Goal: Task Accomplishment & Management: Complete application form

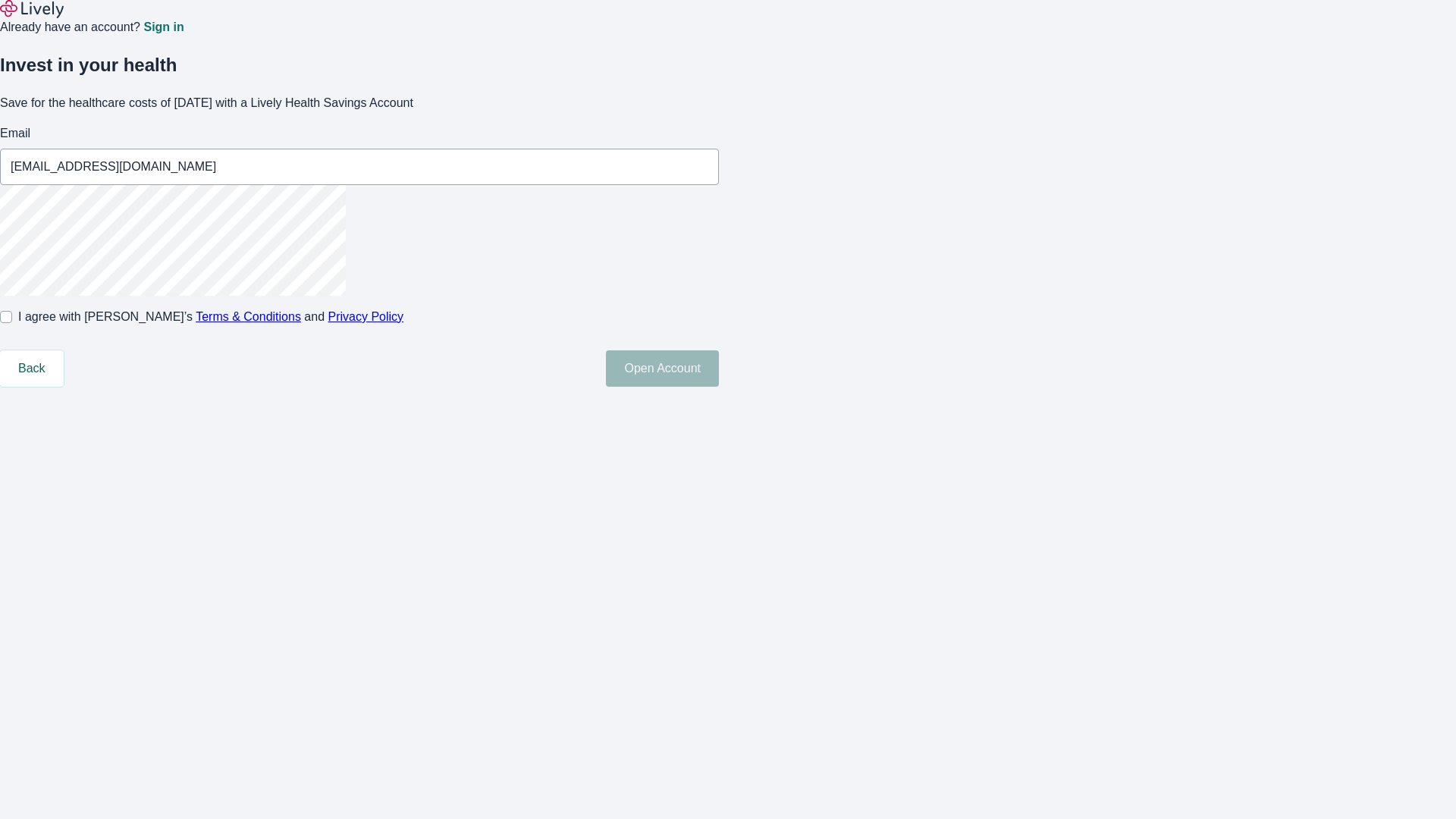
click at [12, 323] on input "I agree with Lively’s Terms & Conditions and Privacy Policy" at bounding box center [6, 317] width 12 height 12
checkbox input "true"
click at [719, 387] on button "Open Account" at bounding box center [662, 368] width 113 height 37
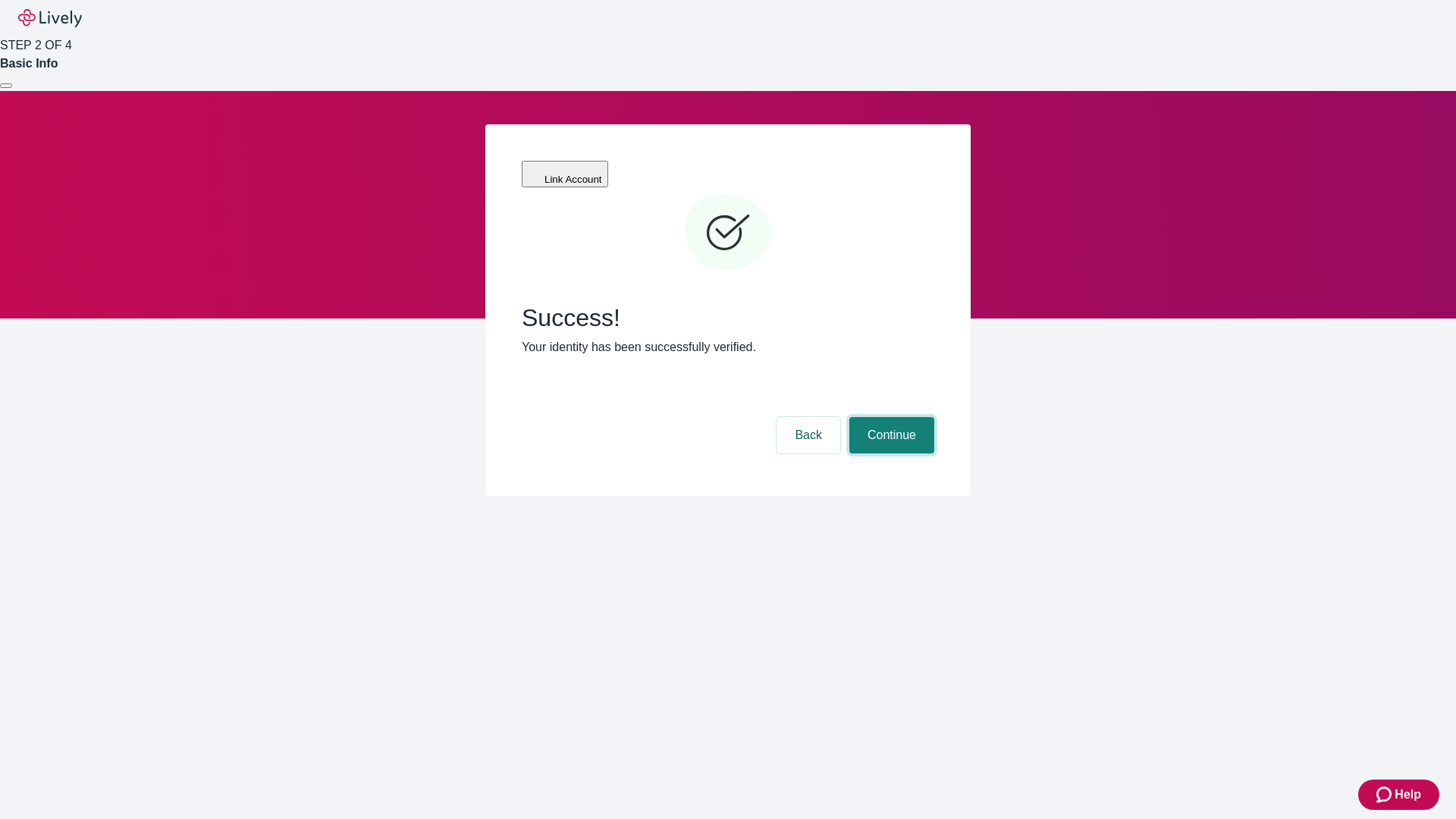
click at [889, 417] on button "Continue" at bounding box center [892, 435] width 85 height 37
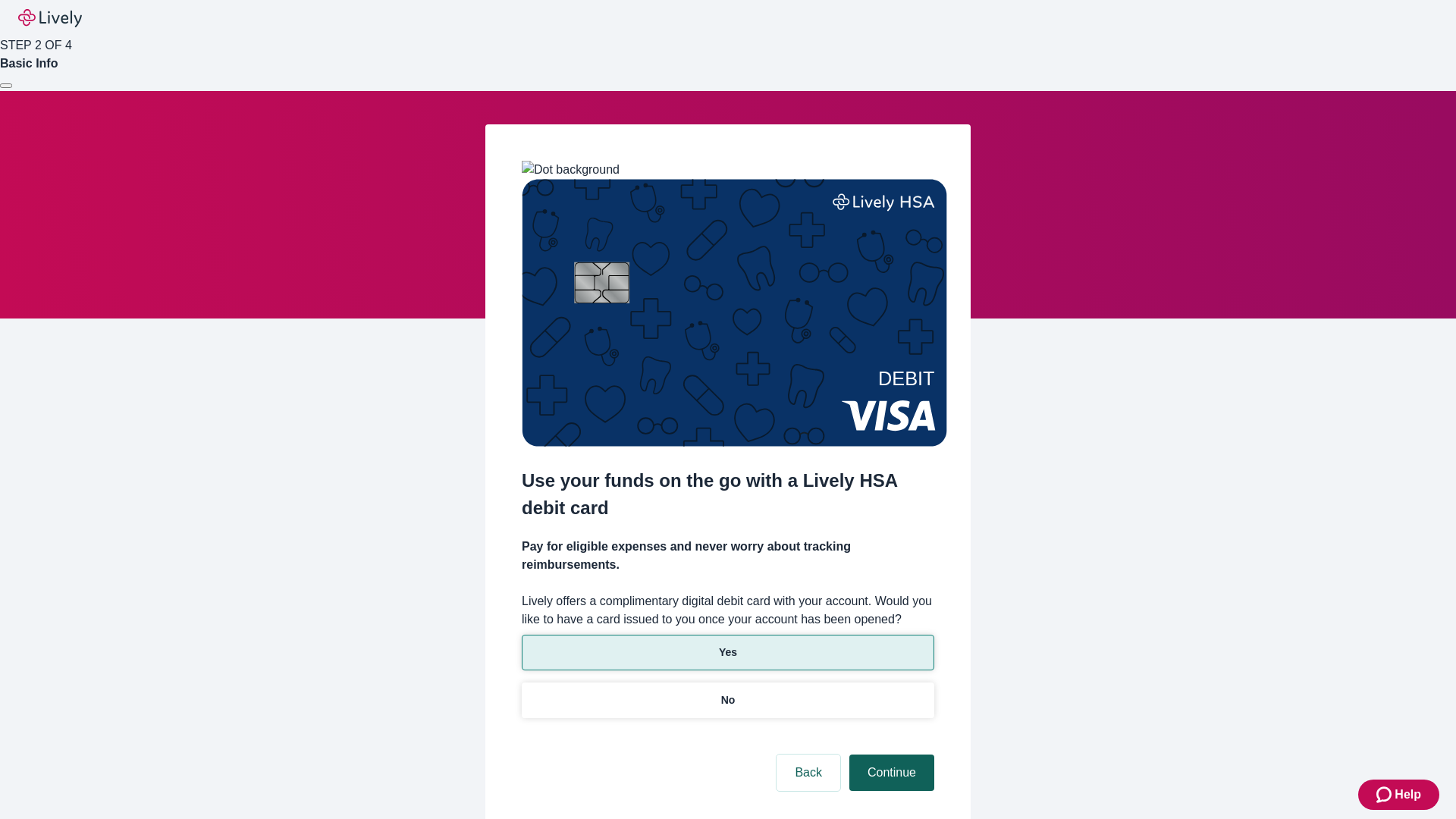
click at [727, 692] on p "No" at bounding box center [728, 700] width 14 height 16
click at [889, 754] on button "Continue" at bounding box center [892, 772] width 85 height 37
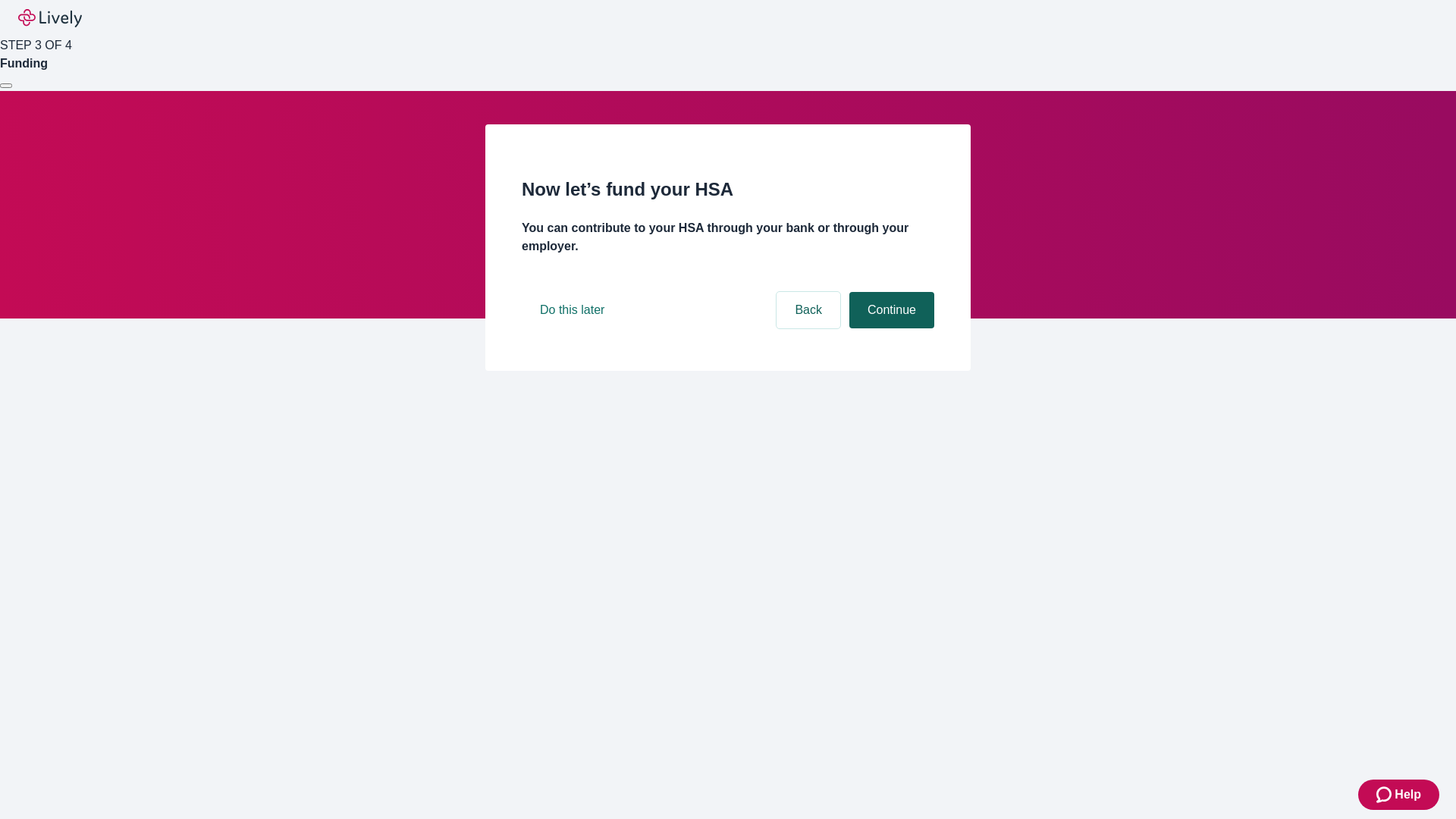
click at [889, 329] on button "Continue" at bounding box center [892, 310] width 85 height 37
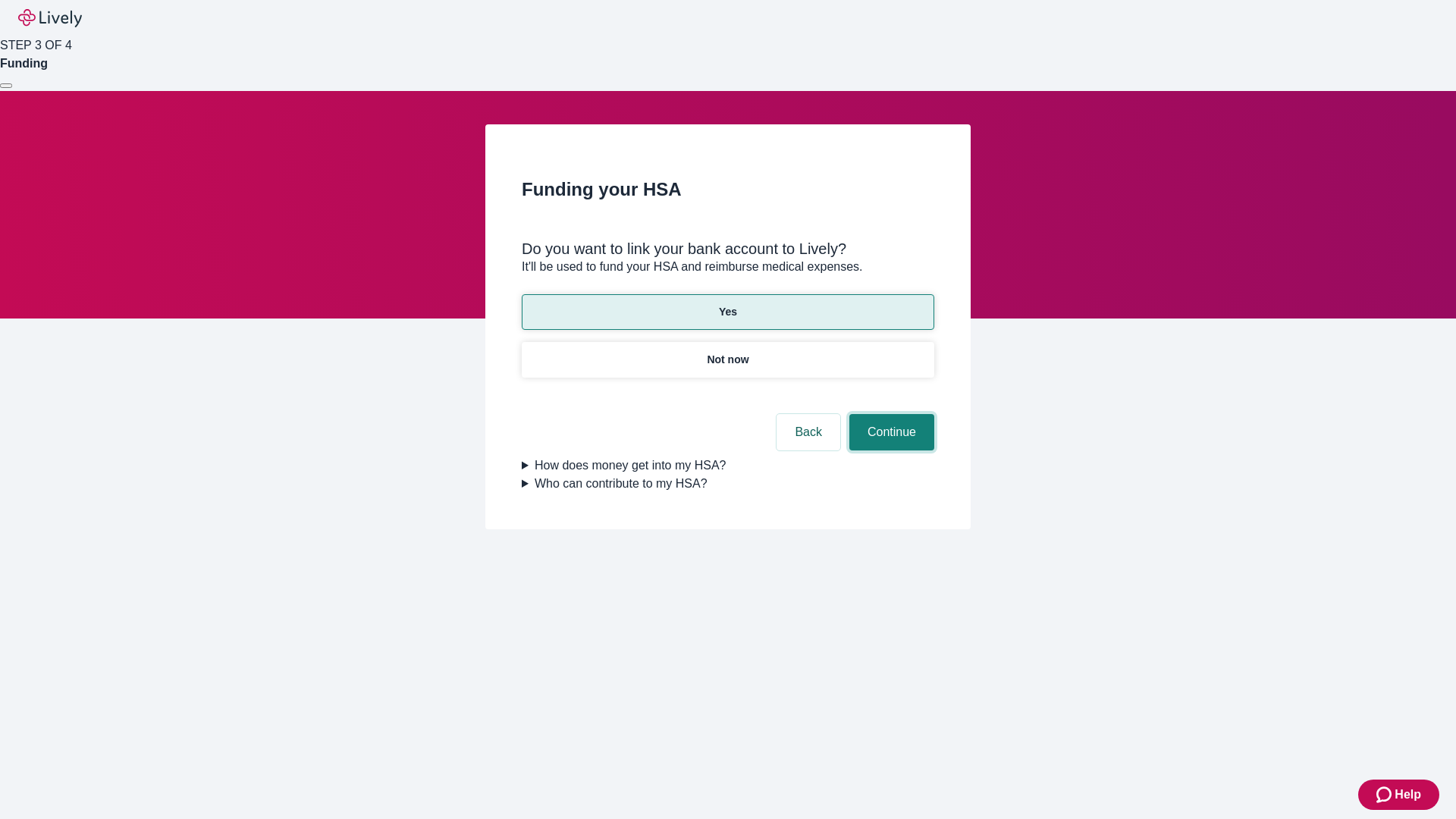
click at [889, 414] on button "Continue" at bounding box center [892, 432] width 85 height 37
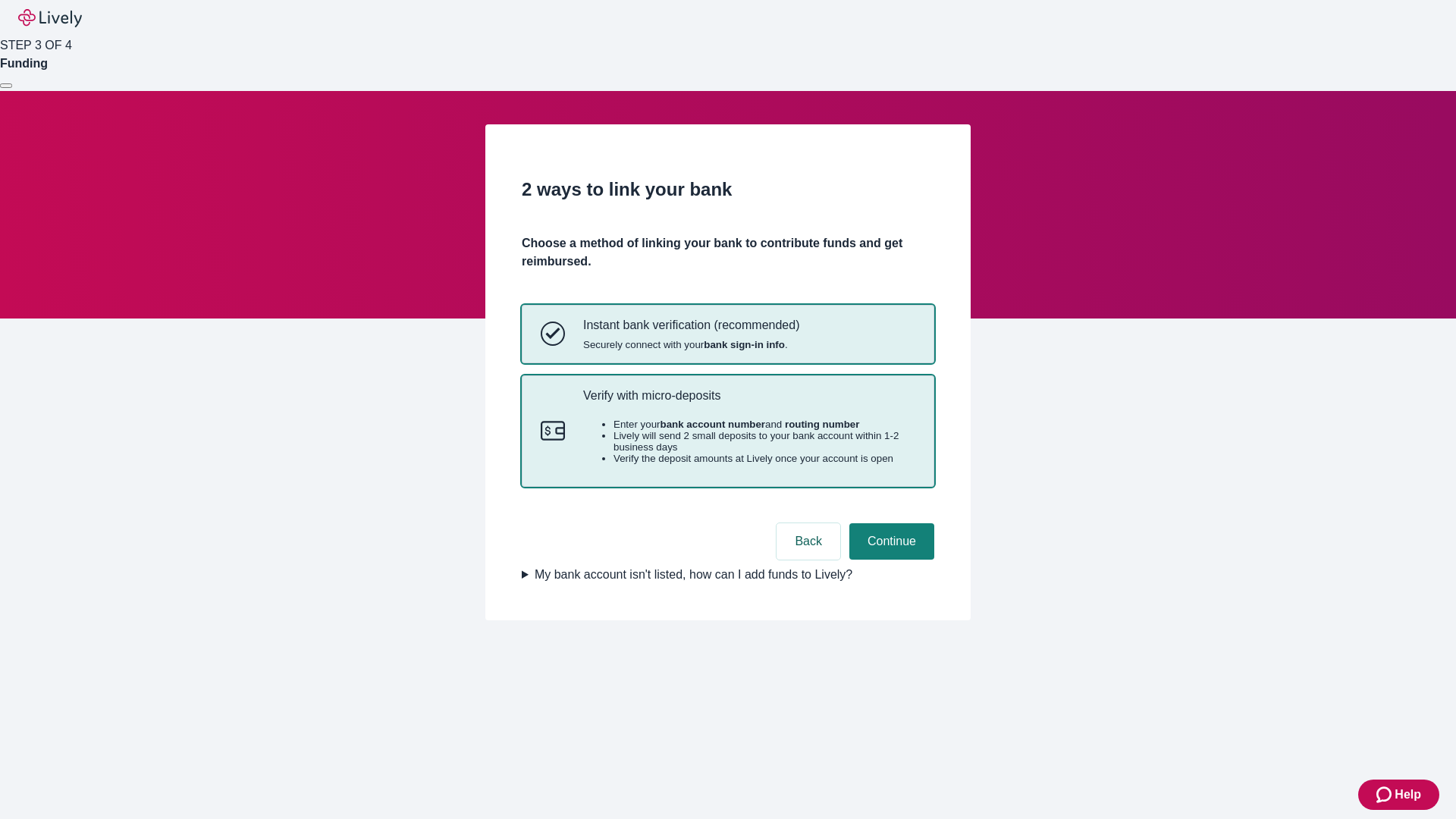
click at [748, 403] on p "Verify with micro-deposits" at bounding box center [749, 395] width 332 height 14
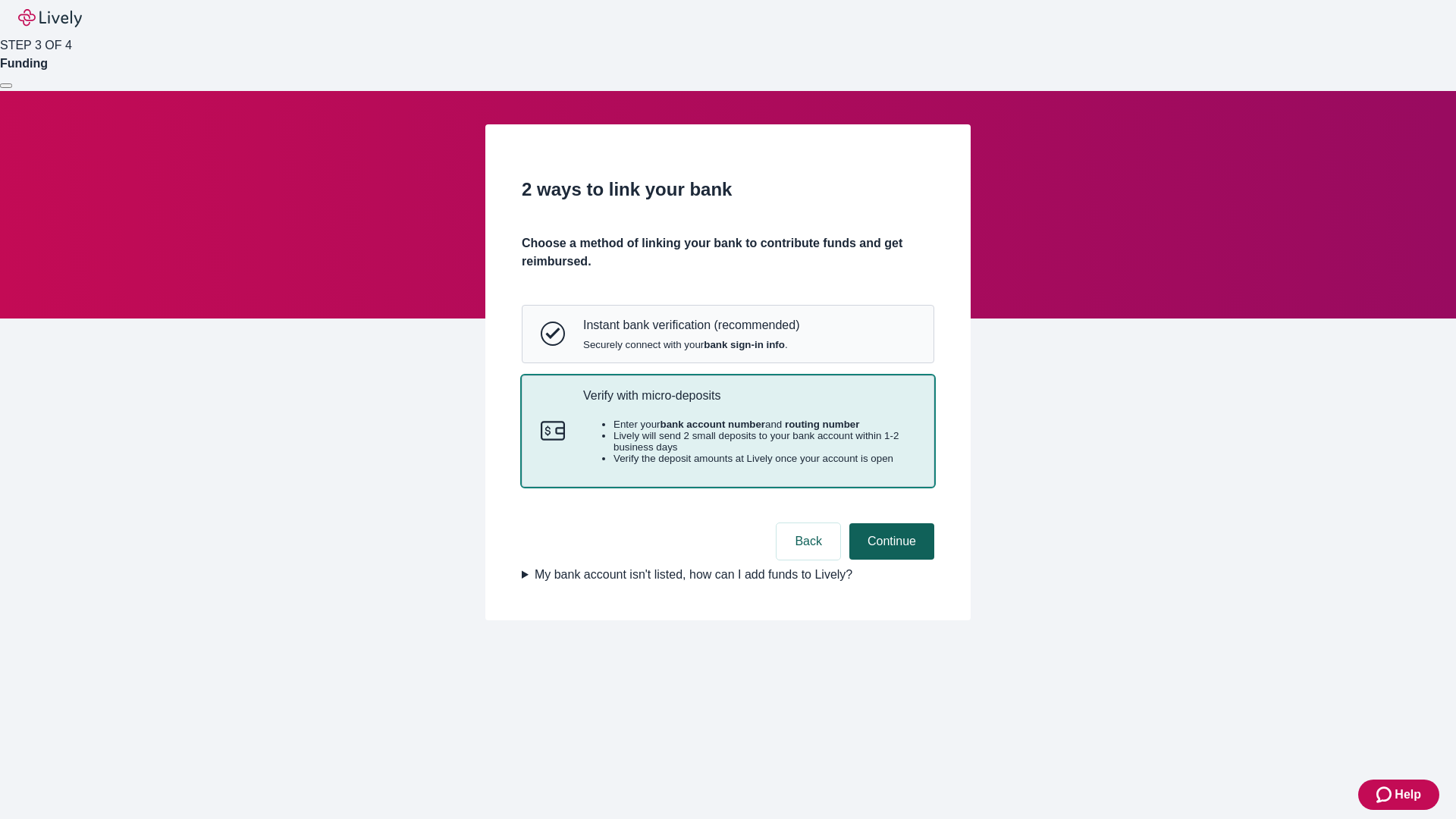
click at [889, 560] on button "Continue" at bounding box center [892, 541] width 85 height 37
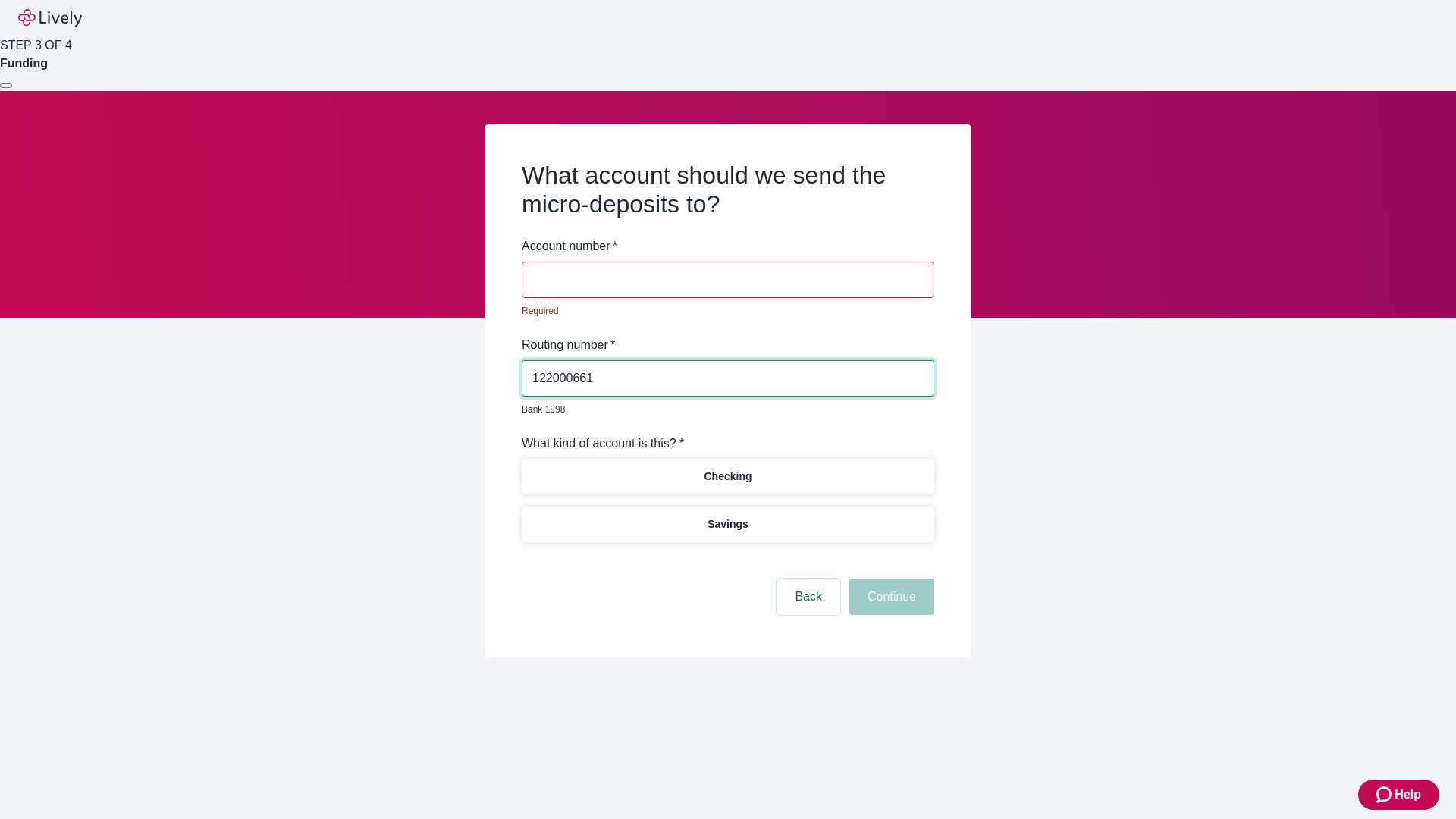
type input "122000661"
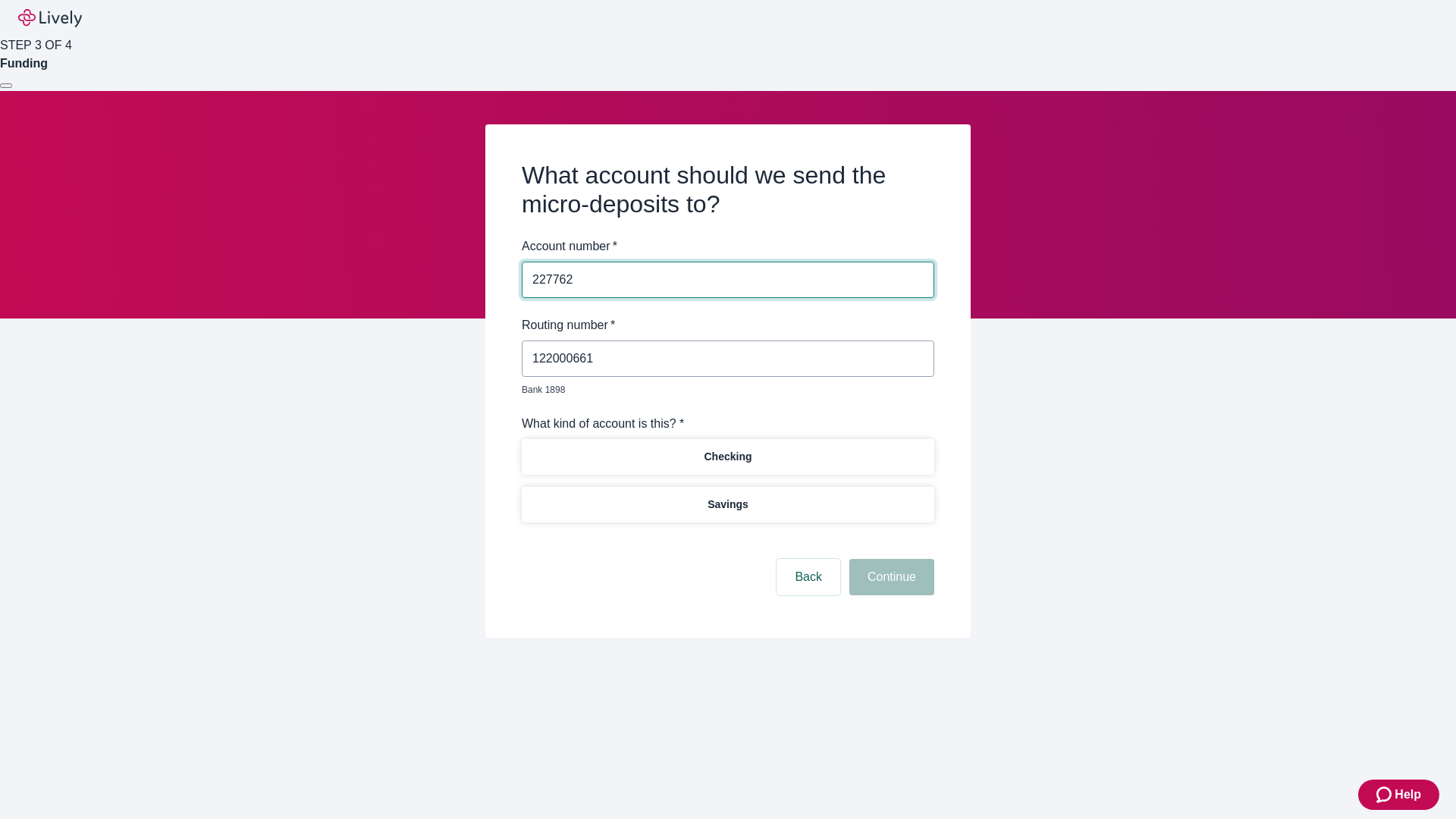
type input "227762"
click at [727, 449] on p "Checking" at bounding box center [728, 457] width 48 height 16
click at [889, 560] on button "Continue" at bounding box center [892, 577] width 85 height 37
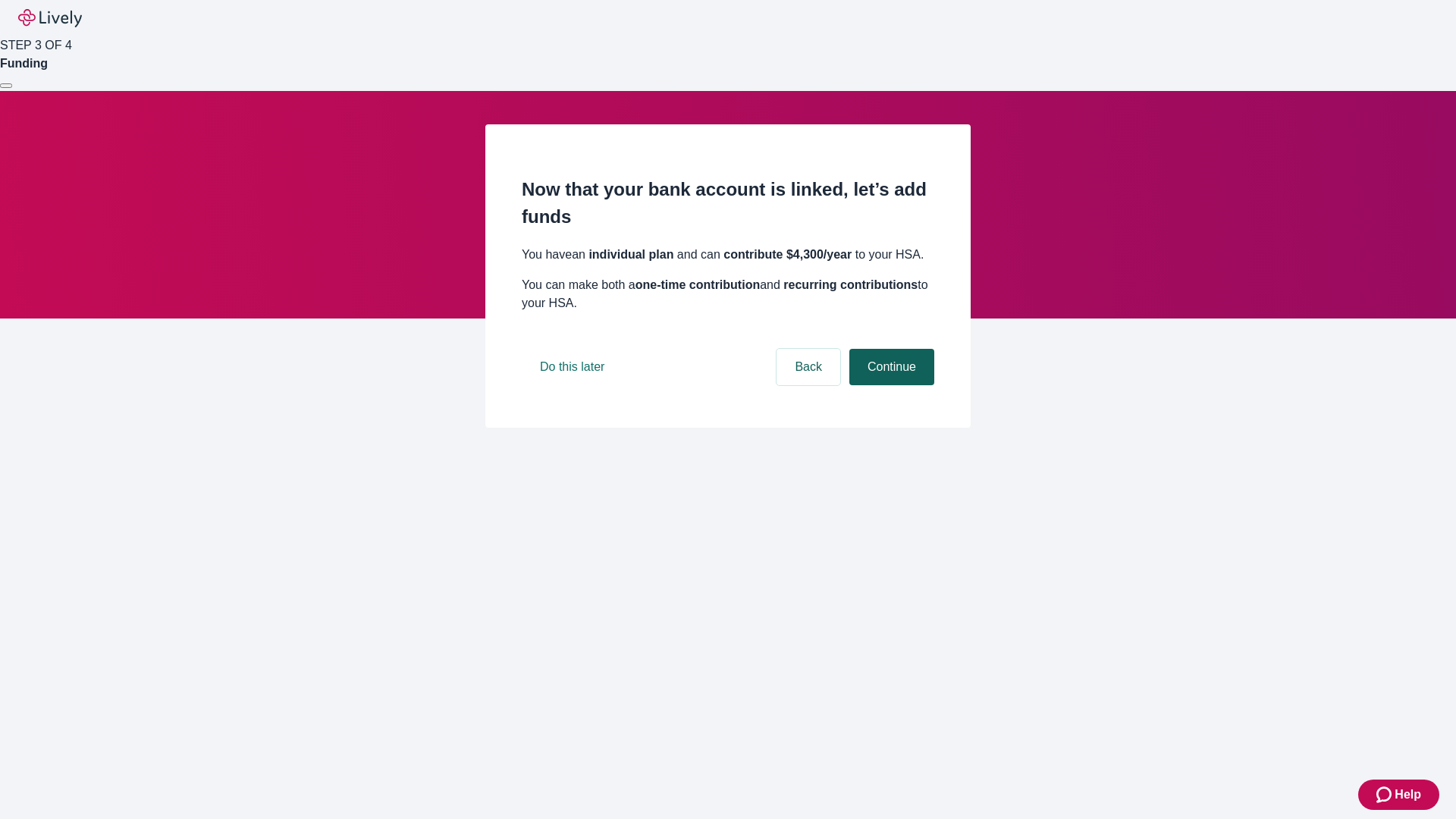
click at [889, 386] on button "Continue" at bounding box center [892, 367] width 85 height 37
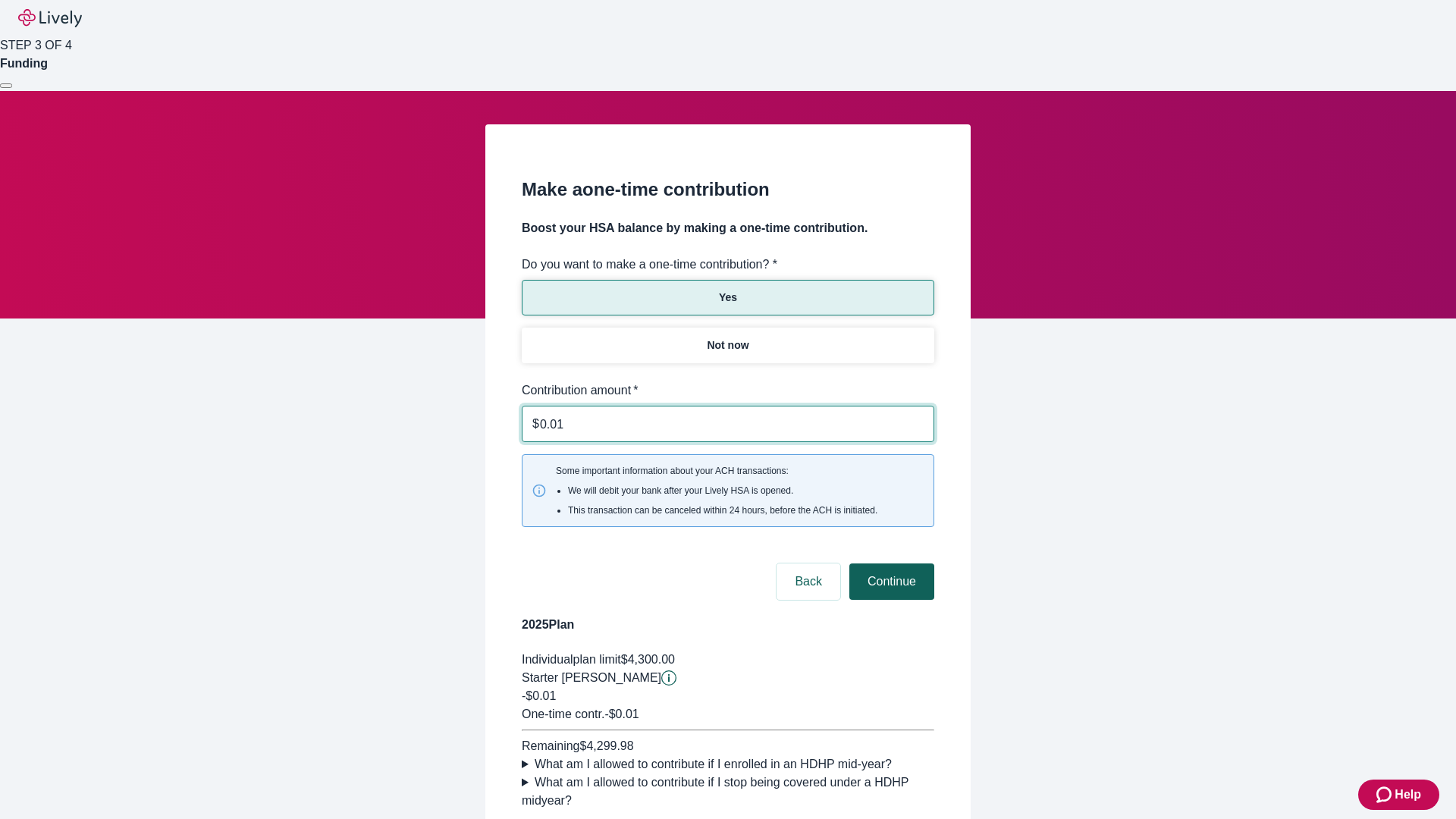
type input "0.01"
click at [889, 563] on button "Continue" at bounding box center [892, 581] width 85 height 37
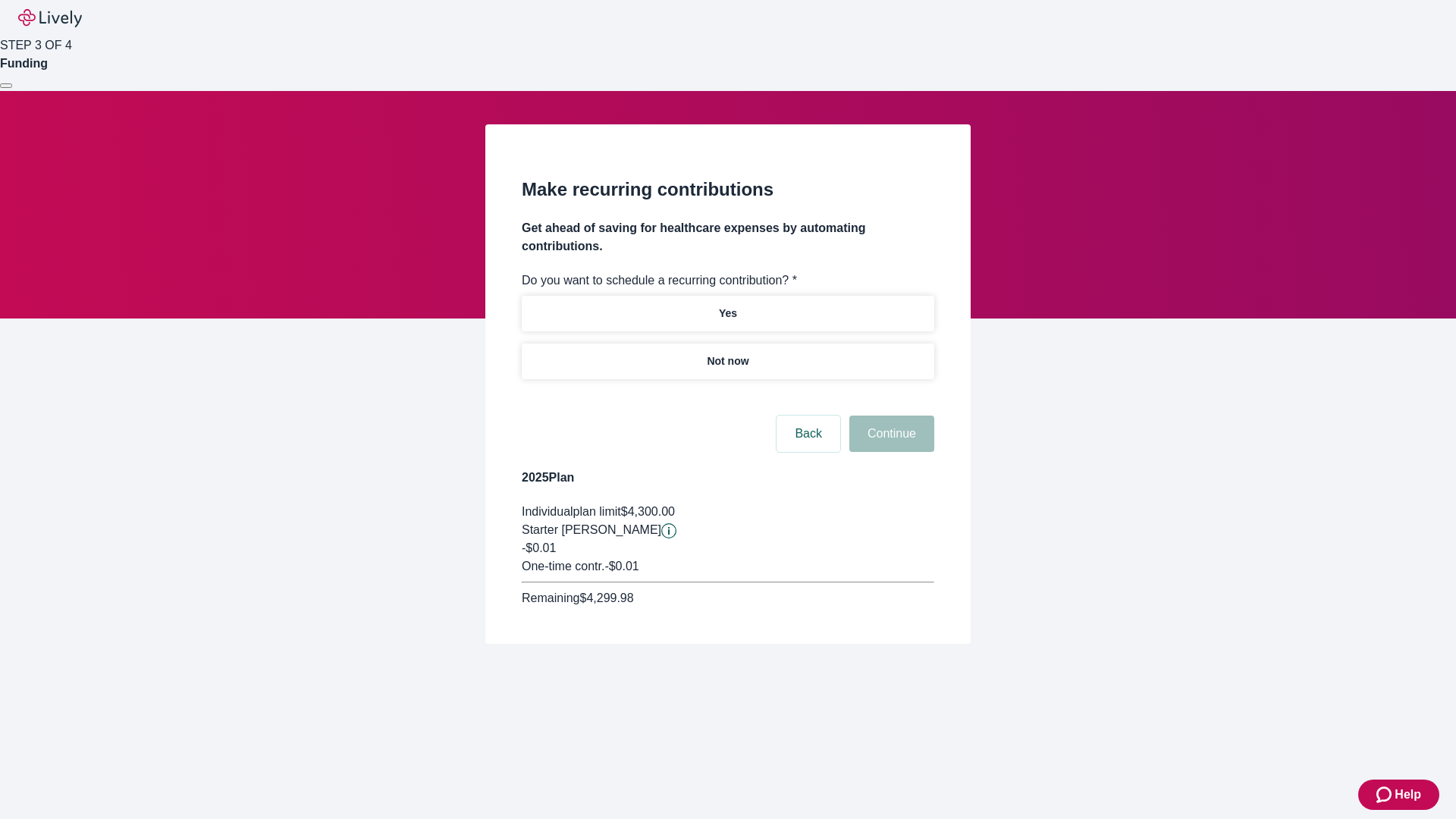
click at [727, 353] on p "Not now" at bounding box center [727, 361] width 42 height 16
click at [889, 415] on button "Continue" at bounding box center [892, 433] width 85 height 37
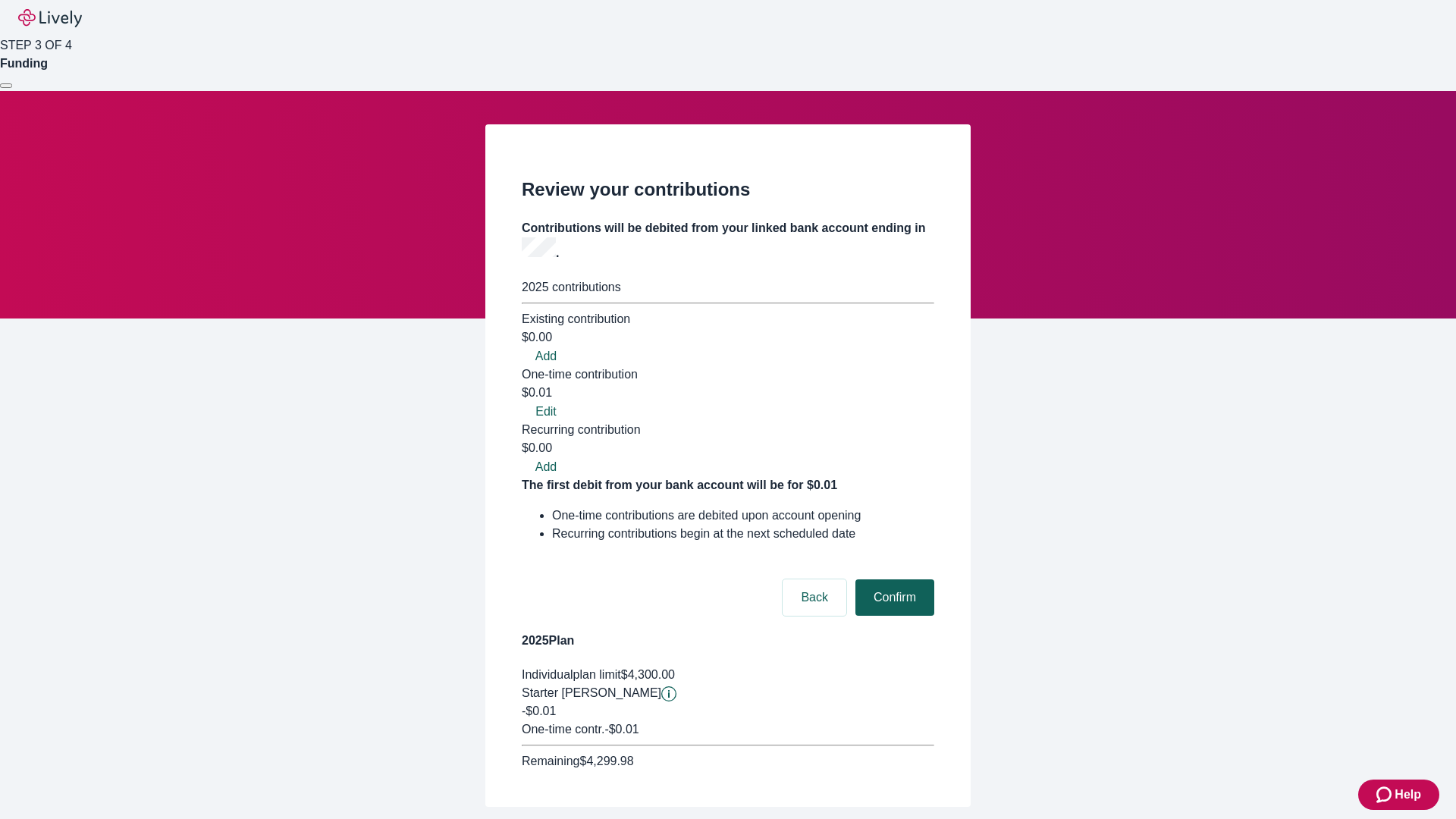
click at [893, 579] on button "Confirm" at bounding box center [894, 597] width 79 height 37
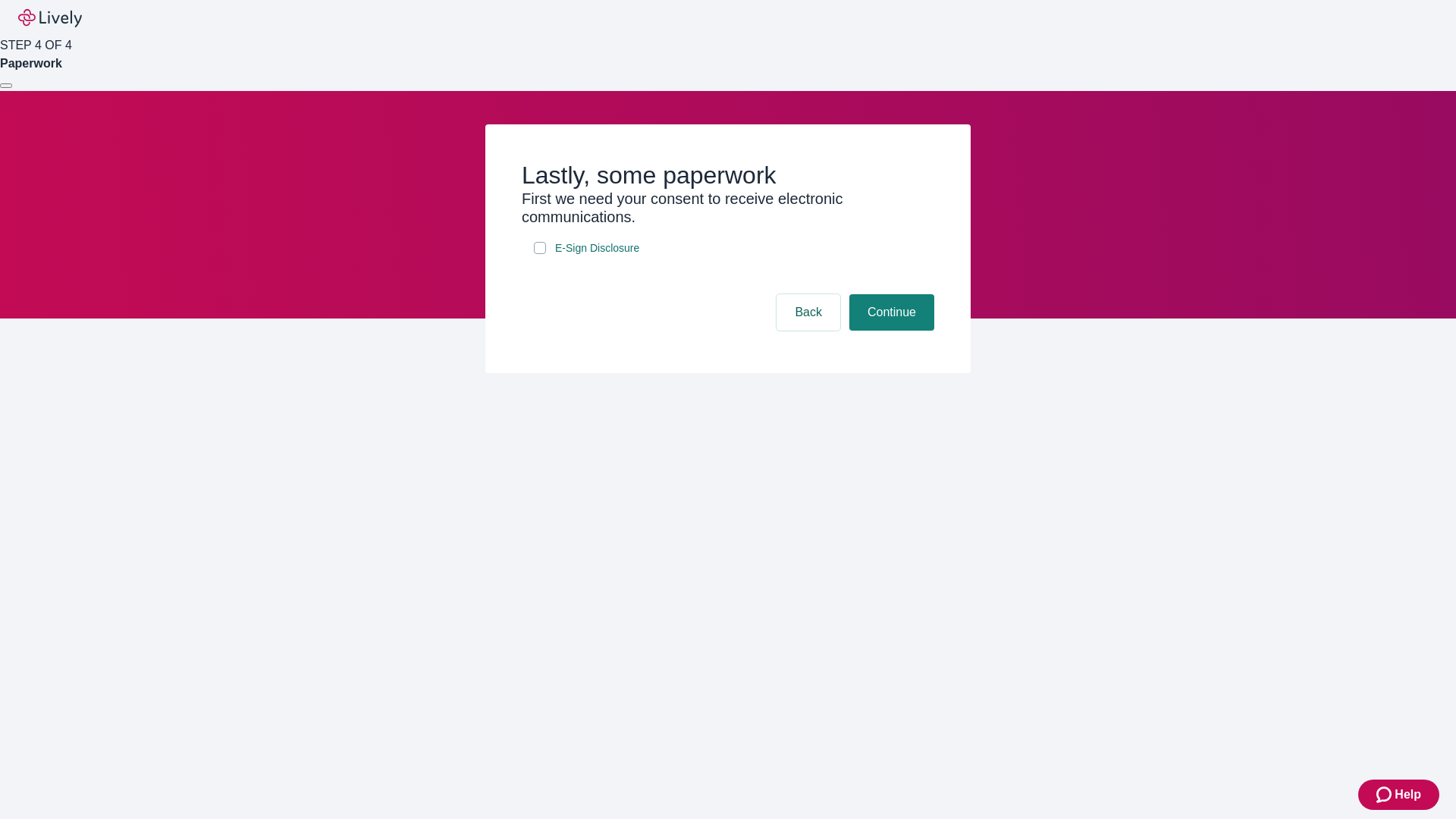
click at [540, 254] on input "E-Sign Disclosure" at bounding box center [540, 248] width 12 height 12
checkbox input "true"
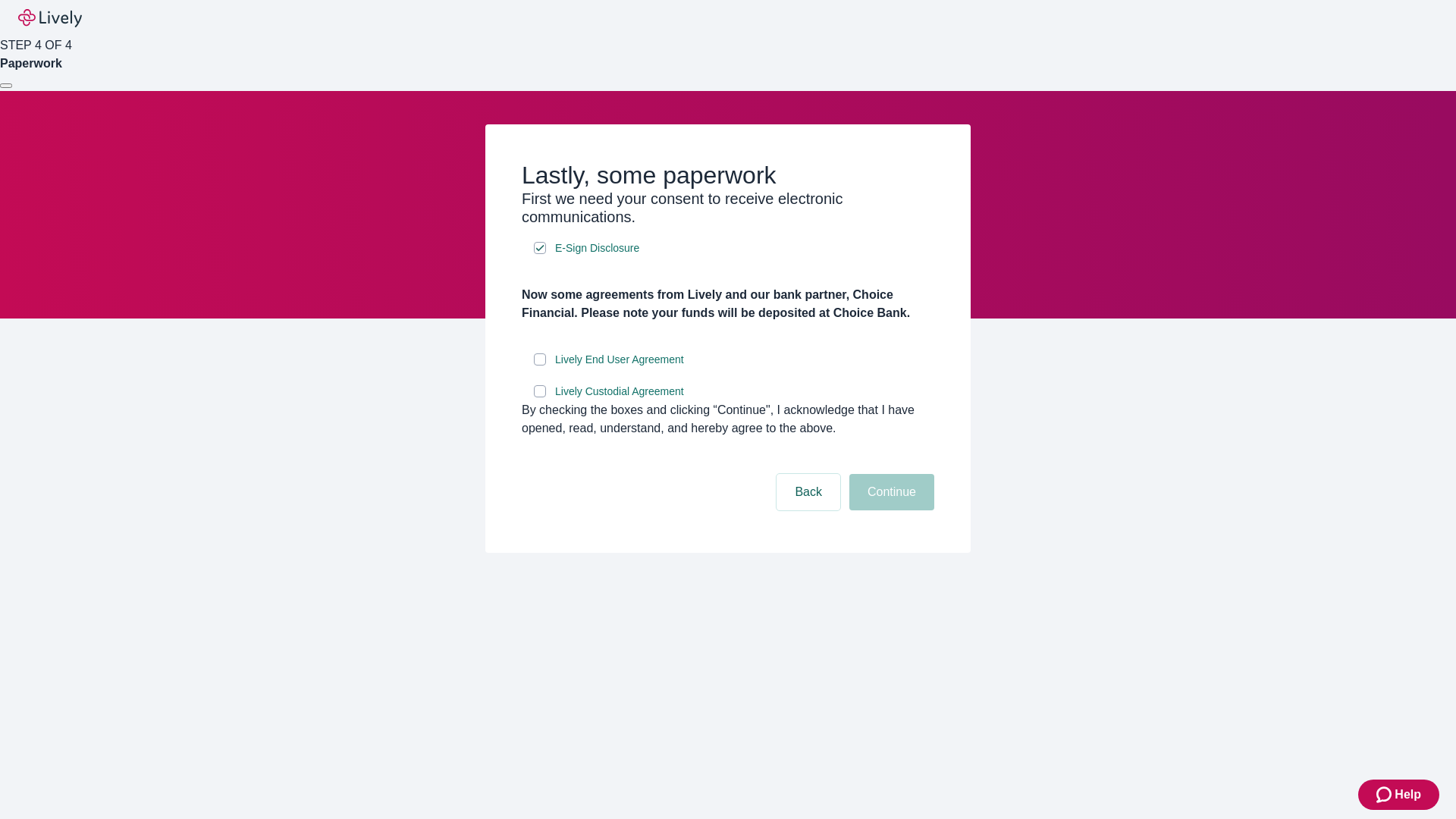
click at [540, 365] on input "Lively End User Agreement" at bounding box center [540, 359] width 12 height 12
checkbox input "true"
click at [540, 398] on input "Lively Custodial Agreement" at bounding box center [540, 392] width 12 height 12
checkbox input "true"
click at [889, 511] on button "Continue" at bounding box center [892, 492] width 85 height 37
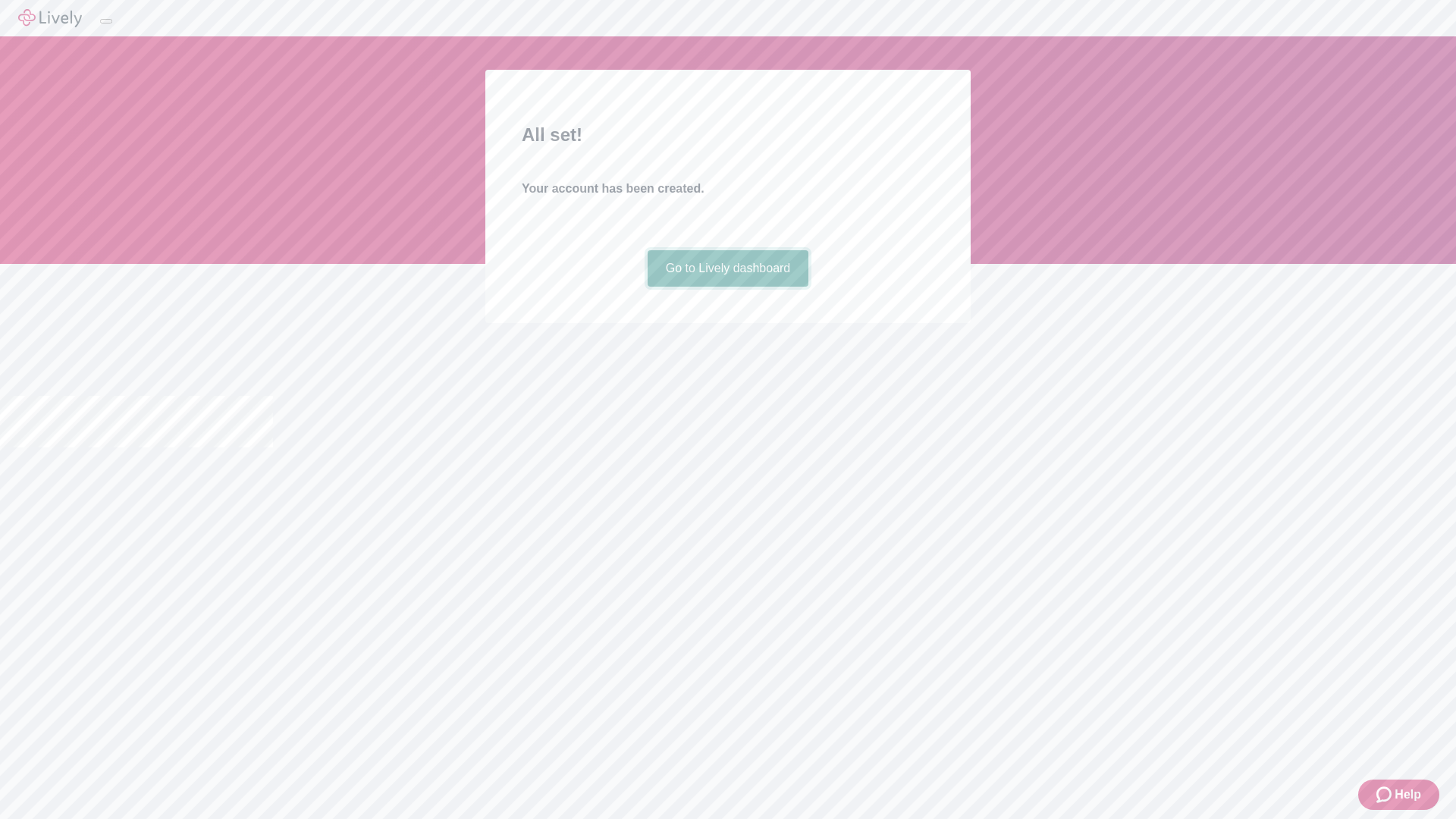
click at [727, 286] on link "Go to Lively dashboard" at bounding box center [728, 268] width 161 height 37
